Goal: Task Accomplishment & Management: Complete application form

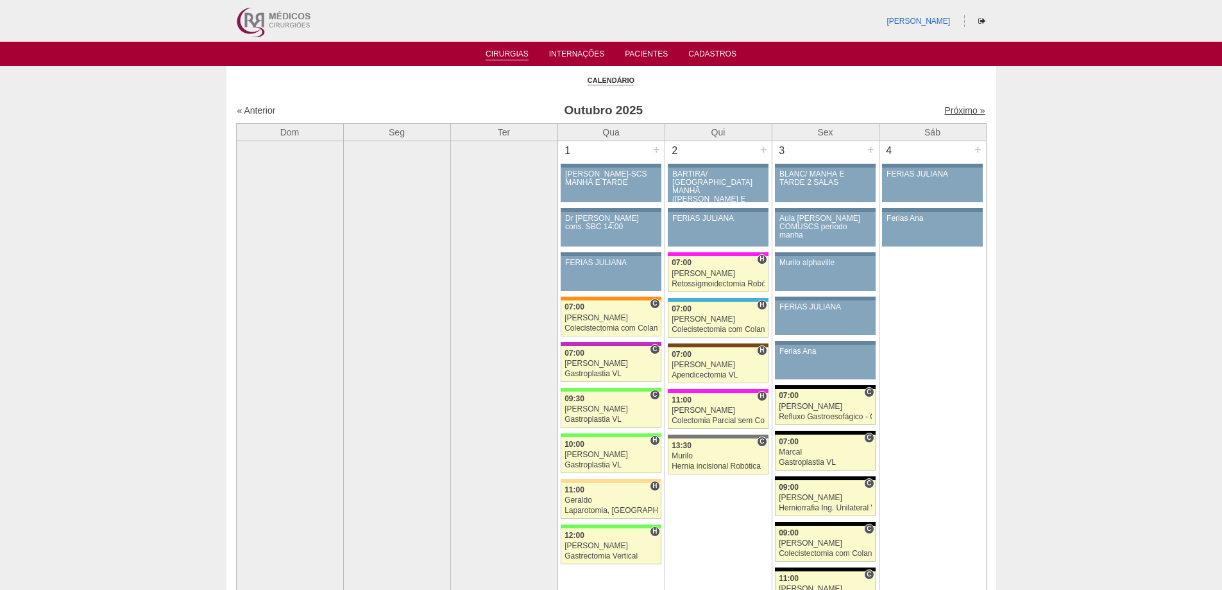
click at [969, 113] on link "Próximo »" at bounding box center [964, 110] width 40 height 10
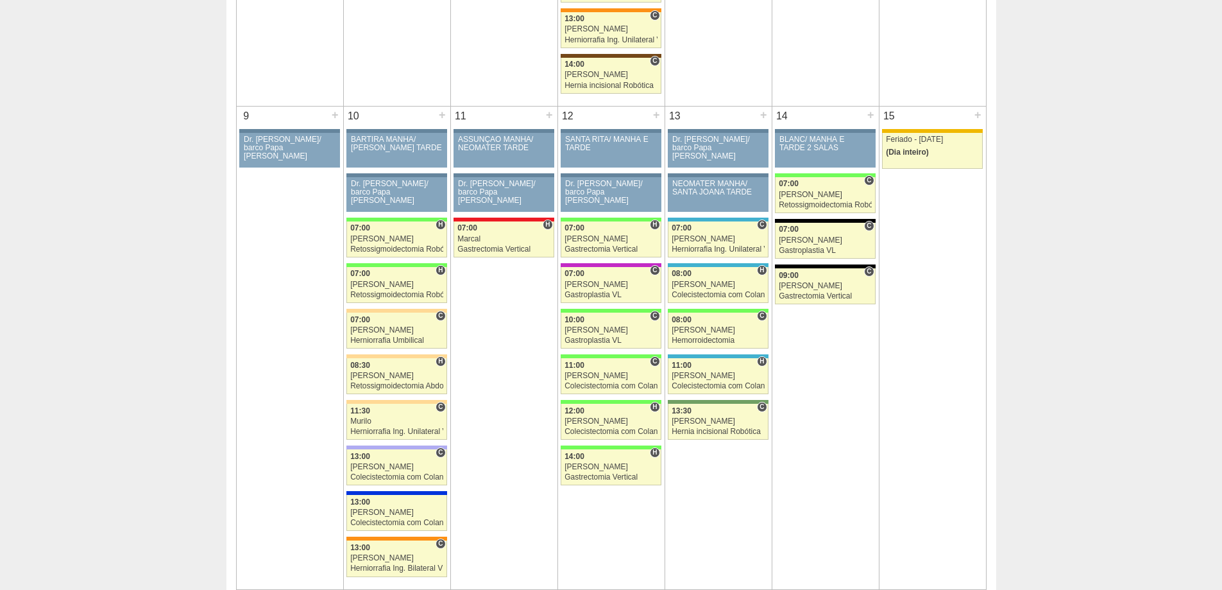
scroll to position [642, 0]
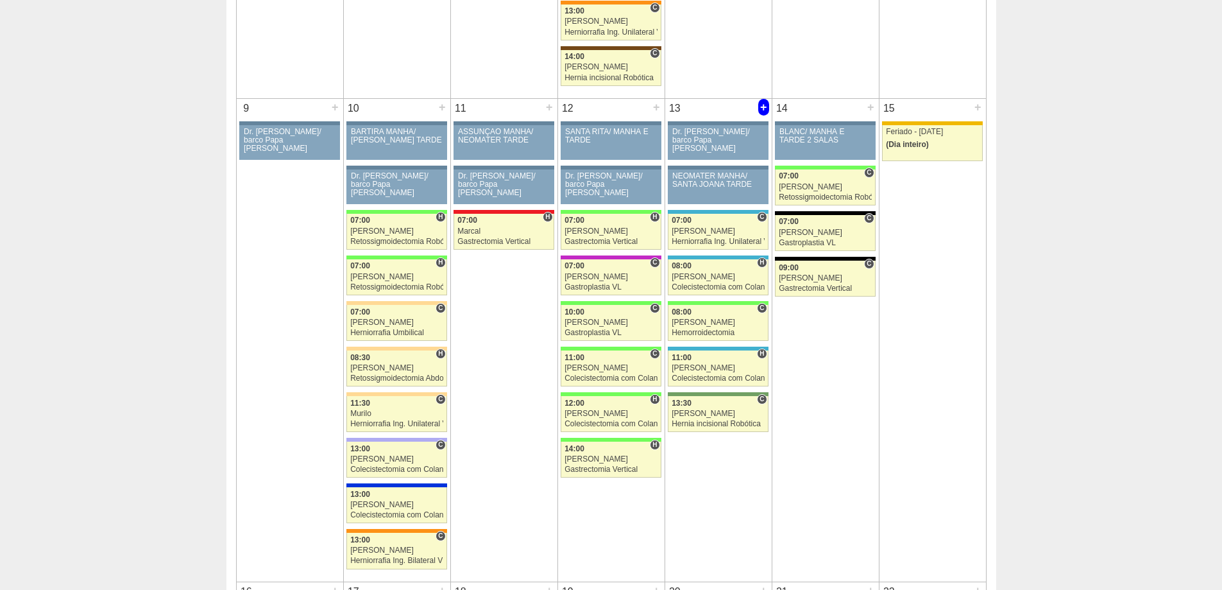
click at [765, 108] on div "+" at bounding box center [763, 107] width 11 height 17
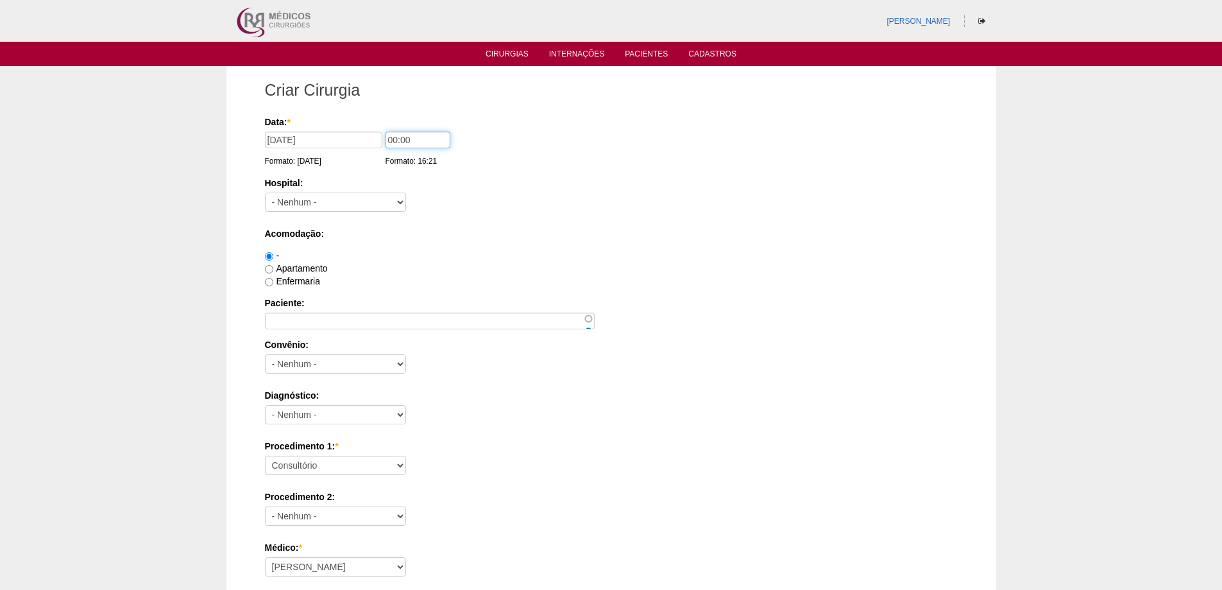
click at [392, 141] on input "00:00" at bounding box center [418, 140] width 65 height 17
type input "08:00"
click at [367, 323] on input "Paciente:" at bounding box center [430, 320] width 330 height 17
paste input "JULIANA LIRA DE LUNA"
type input "JULIANA LIRA DE LUNA"
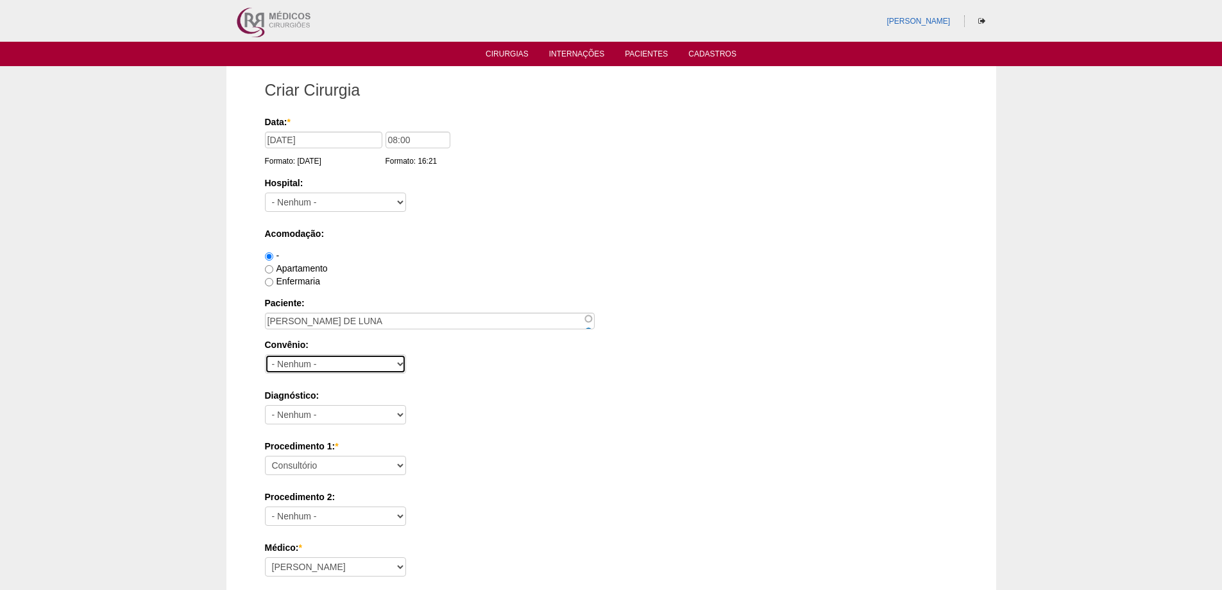
click at [375, 364] on select "- Nenhum - Abet Afresp Allianz Amil Blue Life Caasp Cabesp Caixa de Pensões Car…" at bounding box center [335, 363] width 141 height 19
select select "8907"
click at [265, 354] on select "- Nenhum - Abet Afresp Allianz Amil Blue Life Caasp Cabesp Caixa de Pensões Car…" at bounding box center [335, 363] width 141 height 19
click at [336, 412] on select "- Nenhum - Abdome Agudo Abscesso Hepático Abscesso Perianal Abscesso Peritoneal…" at bounding box center [335, 414] width 141 height 19
select select "9954"
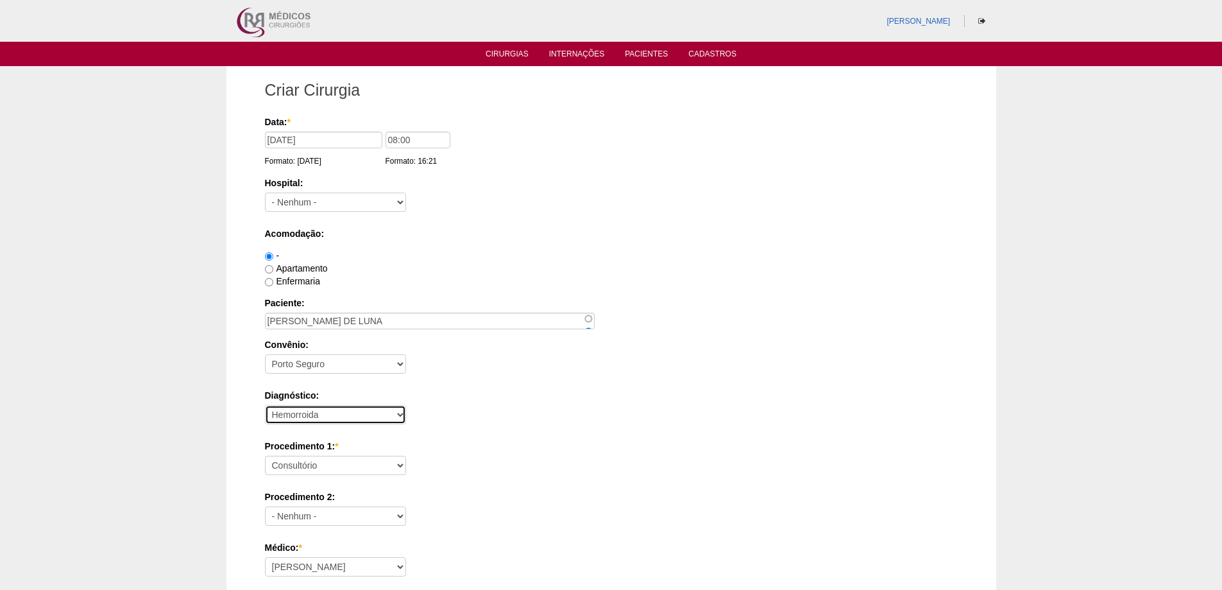
click at [265, 405] on select "- Nenhum - Abdome Agudo Abscesso Hepático Abscesso Perianal Abscesso Peritoneal…" at bounding box center [335, 414] width 141 height 19
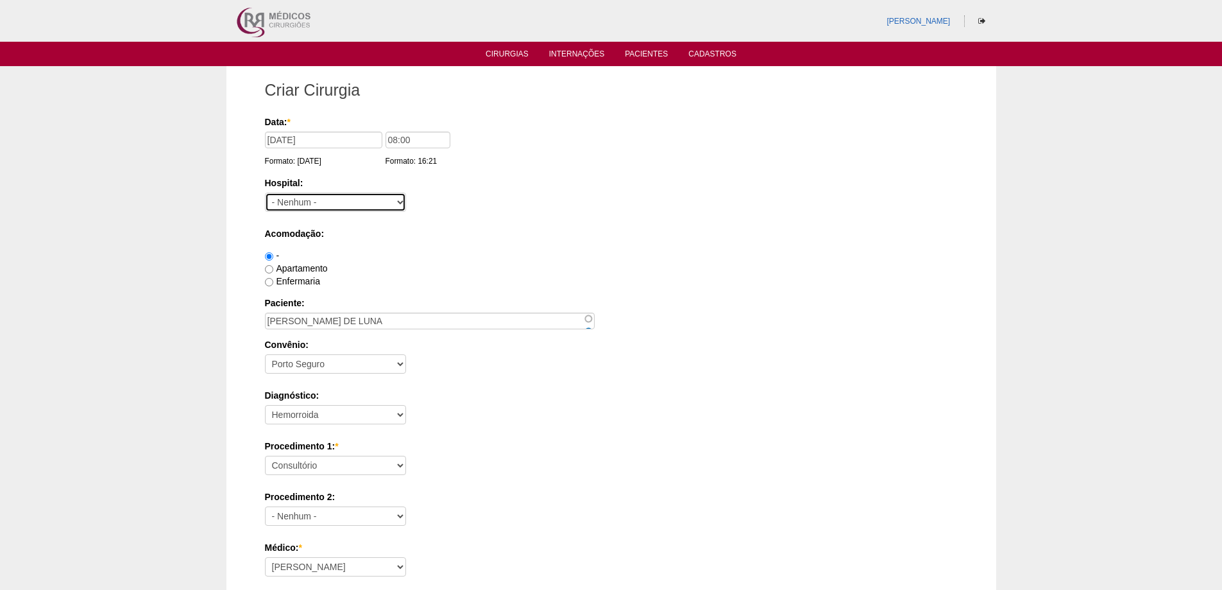
click at [325, 196] on select "- Nenhum - 9 de Julho Albert Einstein Alvorada América Assunção Bartira Benefic…" at bounding box center [335, 201] width 141 height 19
select select "9"
click at [265, 192] on select "- Nenhum - 9 de Julho Albert Einstein Alvorada América Assunção Bartira Benefic…" at bounding box center [335, 201] width 141 height 19
click at [382, 464] on select "Consultório Abscesso Hepático - Drenagem Abscesso perianal Amputação Abdômino P…" at bounding box center [335, 464] width 141 height 19
select select "9966"
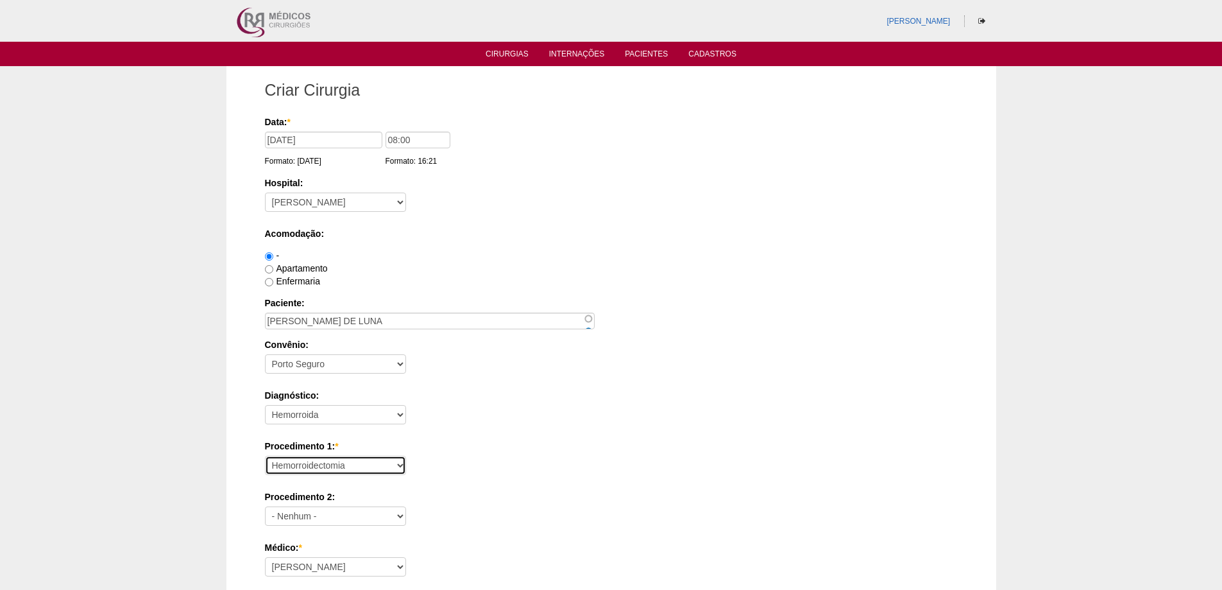
click at [265, 455] on select "Consultório Abscesso Hepático - Drenagem Abscesso perianal Amputação Abdômino P…" at bounding box center [335, 464] width 141 height 19
click at [540, 447] on label "Procedimento 1: *" at bounding box center [611, 445] width 693 height 13
click at [406, 455] on select "Consultório Abscesso Hepático - Drenagem Abscesso perianal Amputação Abdômino P…" at bounding box center [335, 464] width 141 height 19
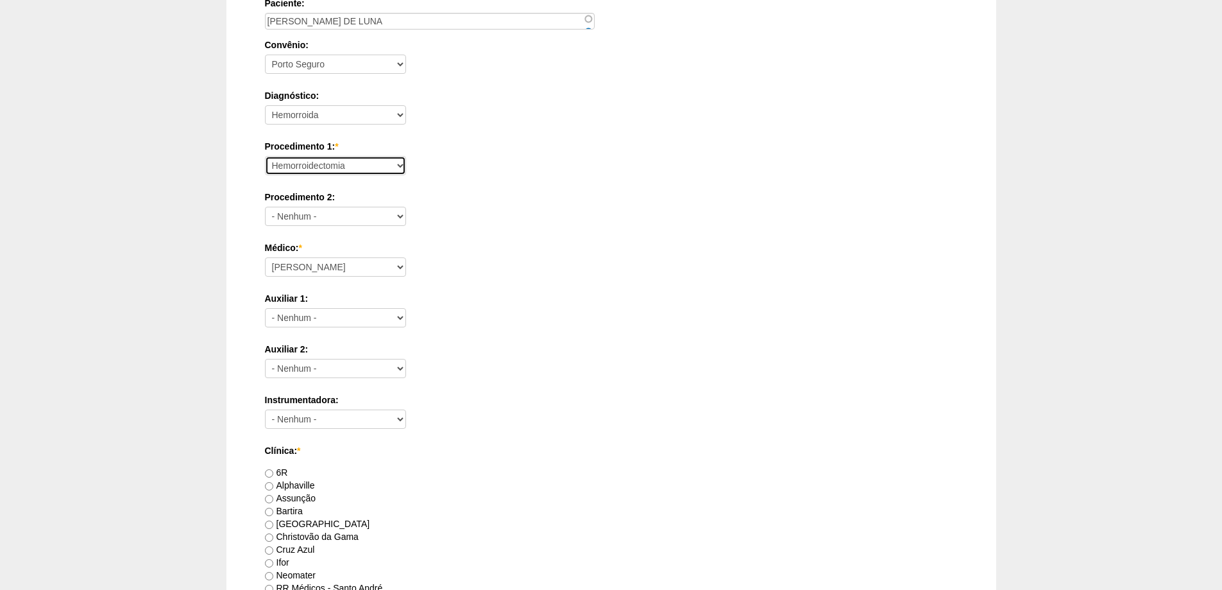
scroll to position [577, 0]
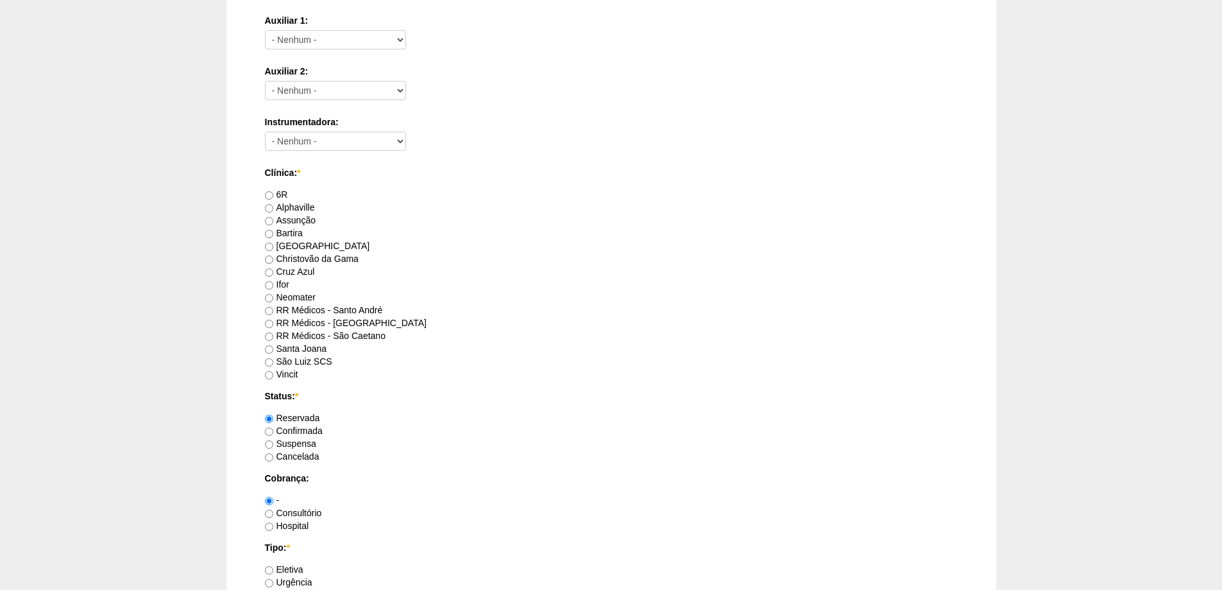
click at [287, 322] on label "RR Médicos - São Bernardo do Campo" at bounding box center [346, 323] width 162 height 10
click at [273, 322] on input "RR Médicos - São Bernardo do Campo" at bounding box center [269, 323] width 8 height 8
radio input "true"
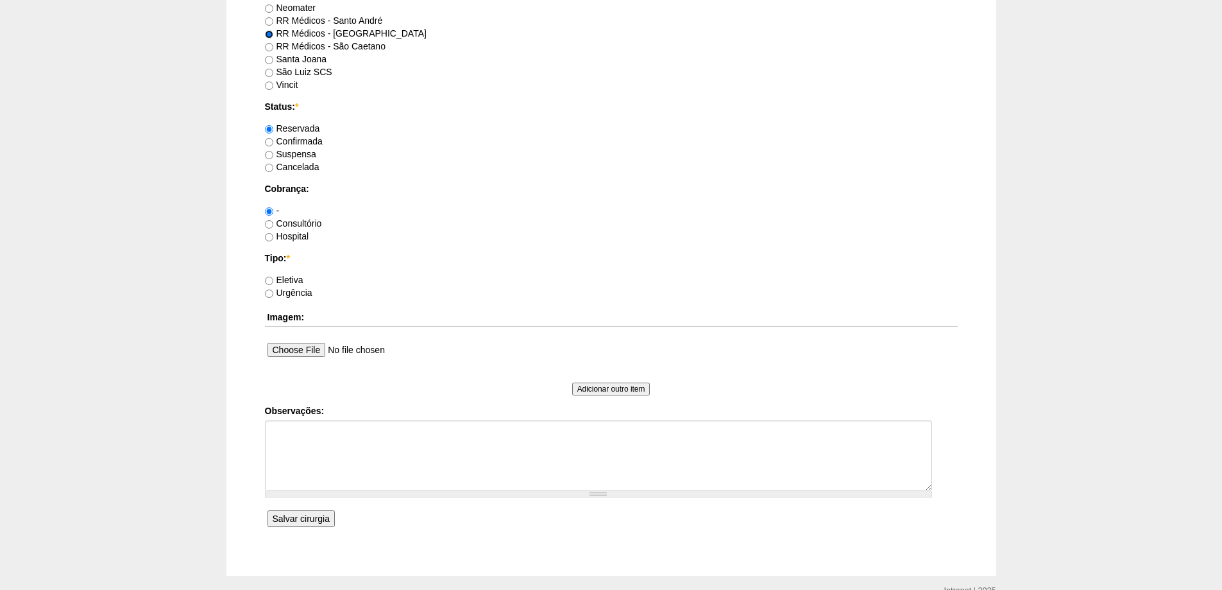
scroll to position [898, 0]
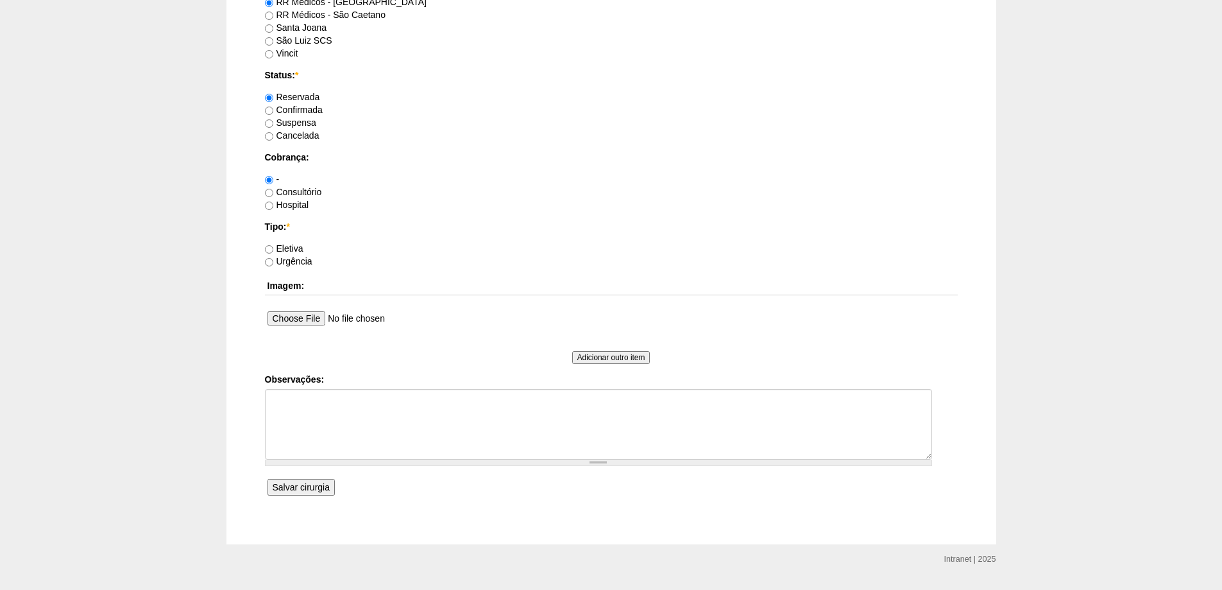
click at [276, 246] on label "Eletiva" at bounding box center [284, 248] width 38 height 10
click at [273, 246] on input "Eletiva" at bounding box center [269, 249] width 8 height 8
radio input "true"
click at [317, 492] on input "Salvar cirurgia" at bounding box center [301, 487] width 67 height 17
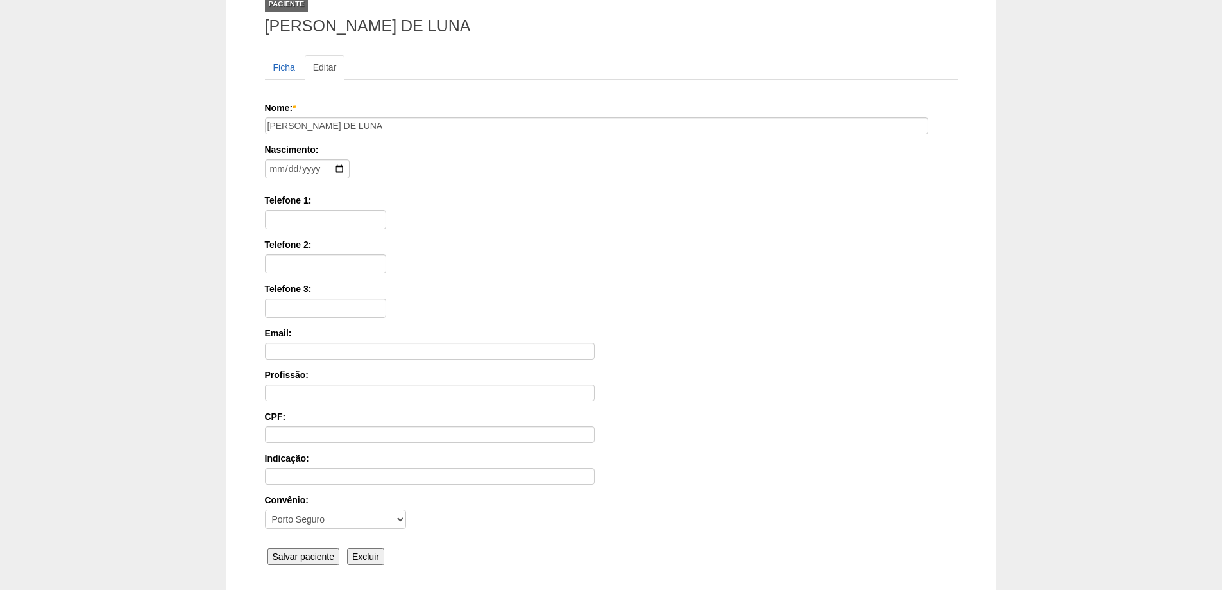
scroll to position [194, 0]
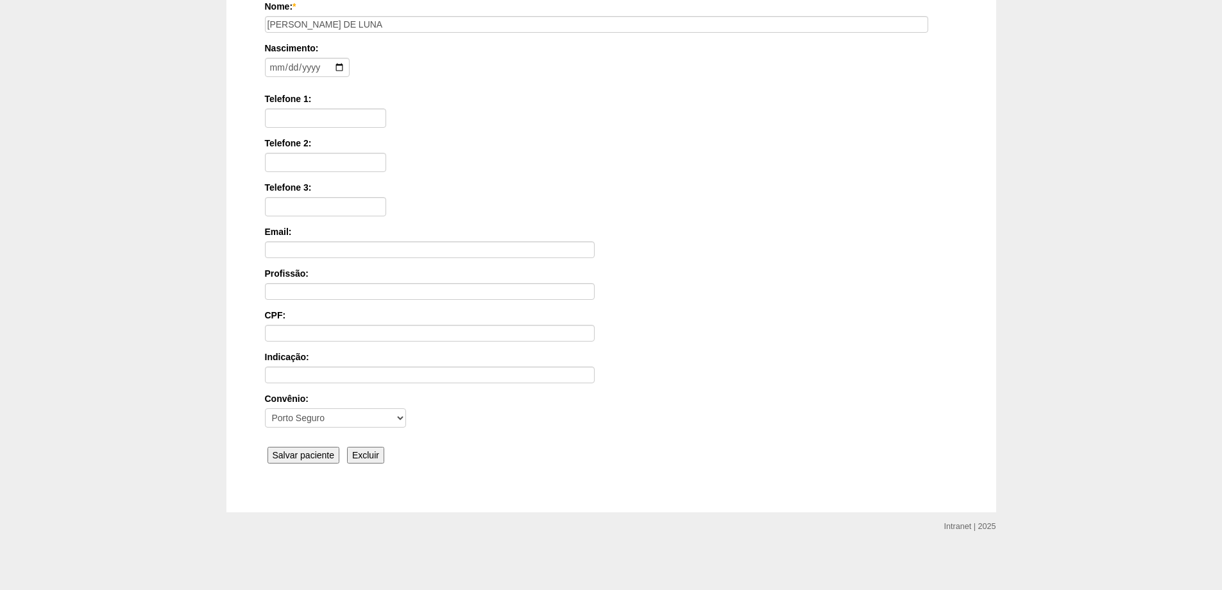
click at [294, 450] on input "Salvar paciente" at bounding box center [304, 455] width 72 height 17
